Goal: Find specific page/section: Find specific page/section

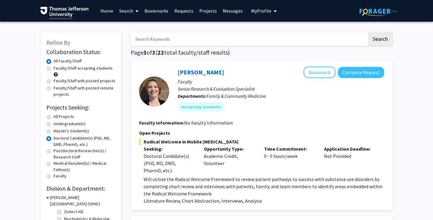
click at [158, 37] on input "Search Keywords" at bounding box center [249, 39] width 236 height 14
type input "[PERSON_NAME]"
click at [368, 32] on button "Search" at bounding box center [380, 39] width 25 height 14
radio input "true"
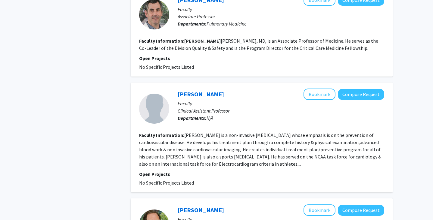
scroll to position [377, 0]
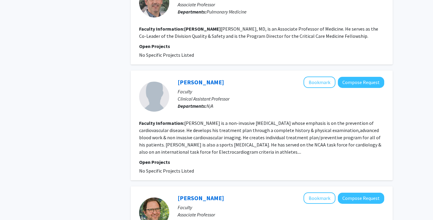
click at [212, 104] on span "N/A" at bounding box center [209, 106] width 7 height 6
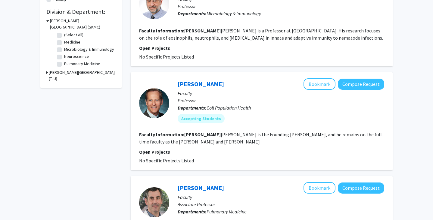
scroll to position [0, 0]
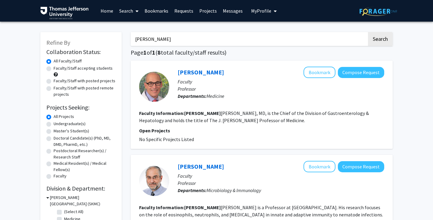
click at [208, 41] on input "[PERSON_NAME]" at bounding box center [249, 39] width 236 height 14
type input "j"
type input "[PERSON_NAME]"
click at [368, 32] on button "Search" at bounding box center [380, 39] width 25 height 14
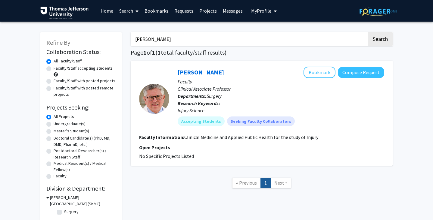
click at [184, 72] on link "[PERSON_NAME]" at bounding box center [200, 73] width 46 height 8
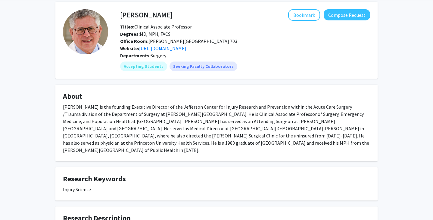
scroll to position [6, 0]
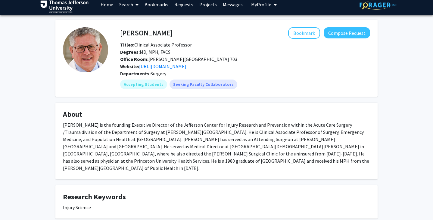
click at [284, 77] on fg-user-badges "Accepting Students Seeking Faculty Collaborators" at bounding box center [245, 83] width 250 height 12
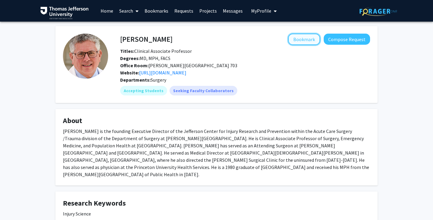
click at [294, 36] on button "Bookmark" at bounding box center [304, 39] width 32 height 11
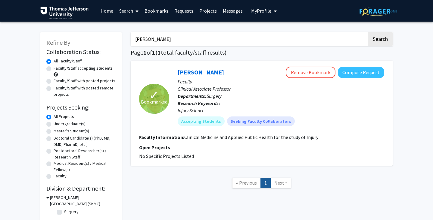
click at [175, 40] on input "[PERSON_NAME]" at bounding box center [249, 39] width 236 height 14
